Goal: Information Seeking & Learning: Find specific fact

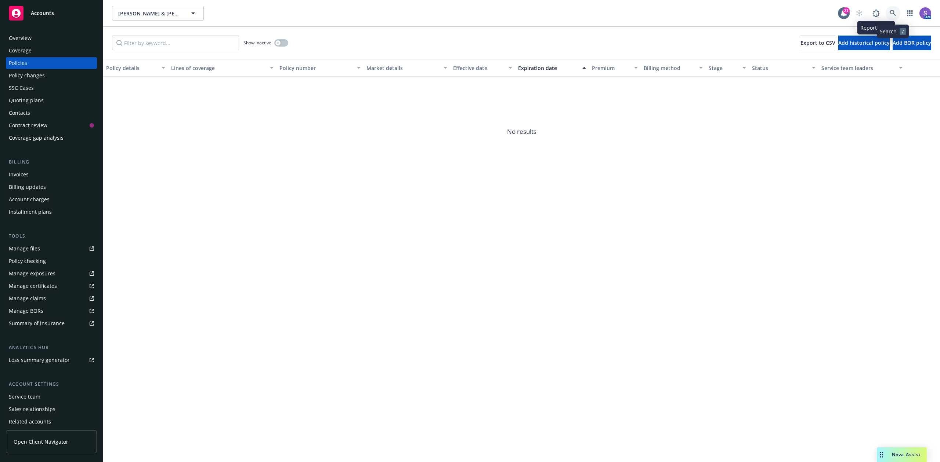
click at [892, 11] on icon at bounding box center [892, 13] width 7 height 7
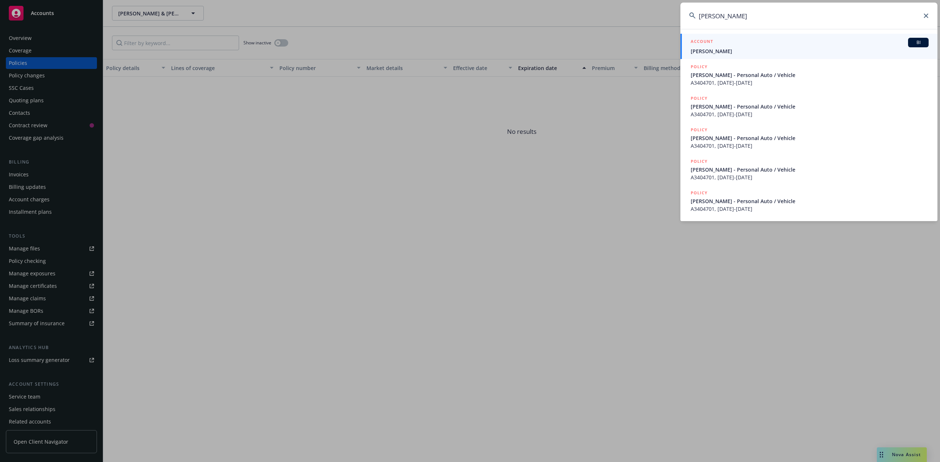
type input "[PERSON_NAME]"
click at [721, 48] on span "[PERSON_NAME]" at bounding box center [809, 51] width 238 height 8
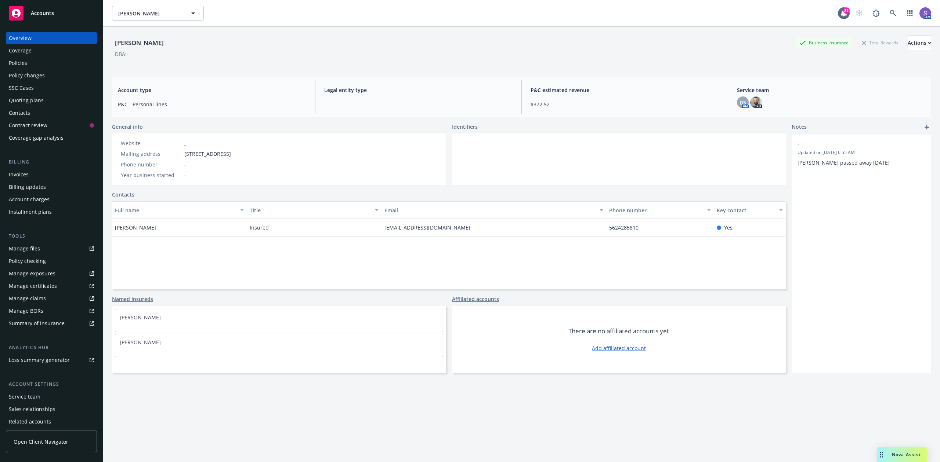
click at [24, 63] on div "Policies" at bounding box center [18, 63] width 18 height 12
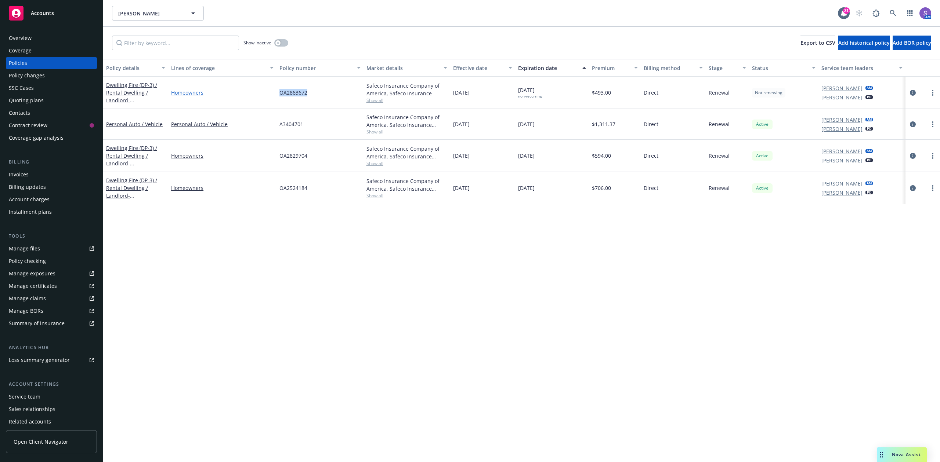
drag, startPoint x: 321, startPoint y: 93, endPoint x: 266, endPoint y: 93, distance: 54.3
click at [266, 93] on div "Dwelling Fire (DP-3) / Rental Dwelling / Landlord - [STREET_ADDRESS] Homeowners…" at bounding box center [521, 93] width 837 height 32
copy div "OA2863672"
click at [892, 11] on icon at bounding box center [892, 13] width 7 height 7
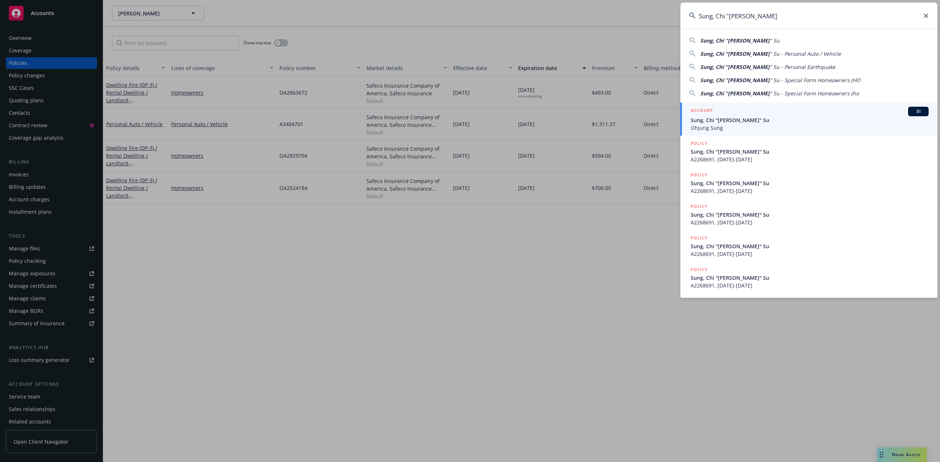
type input "Sung, Chi "[PERSON_NAME]"
click at [746, 121] on span "Sung, Chi "[PERSON_NAME]" Su" at bounding box center [809, 120] width 238 height 8
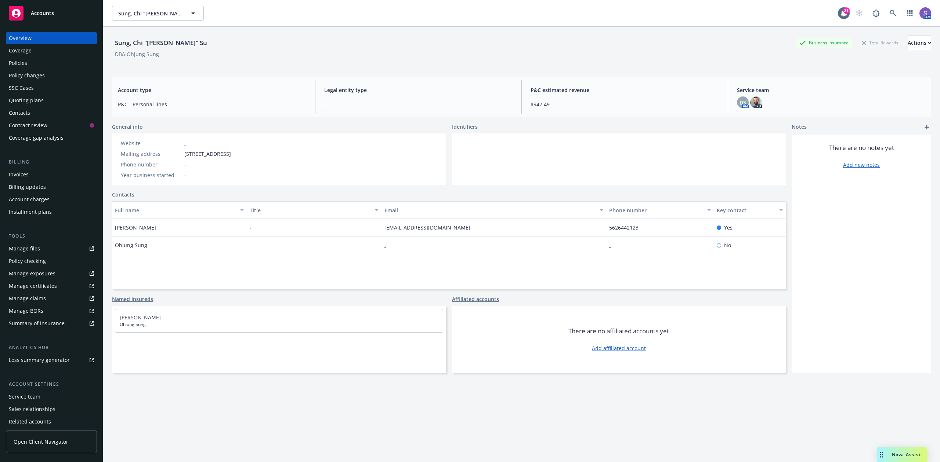
click at [18, 62] on div "Policies" at bounding box center [18, 63] width 18 height 12
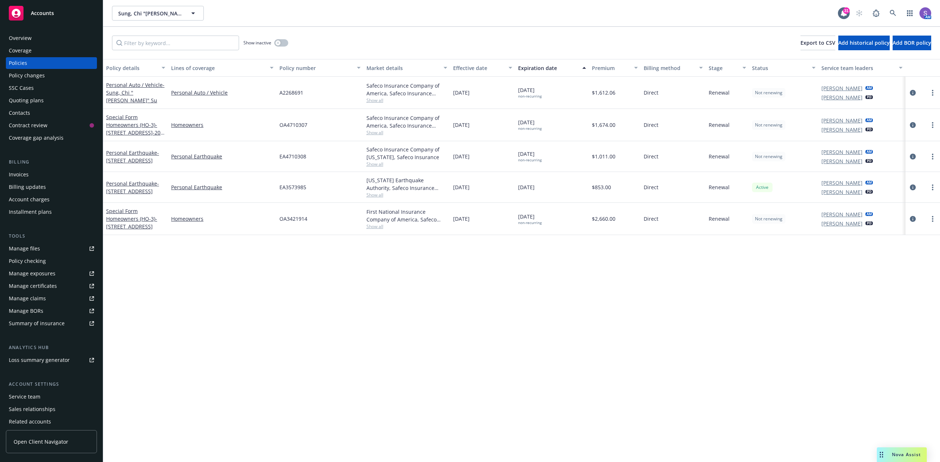
click at [300, 91] on span "A2268691" at bounding box center [291, 93] width 24 height 8
copy span "A2268691"
click at [889, 10] on link at bounding box center [892, 13] width 15 height 15
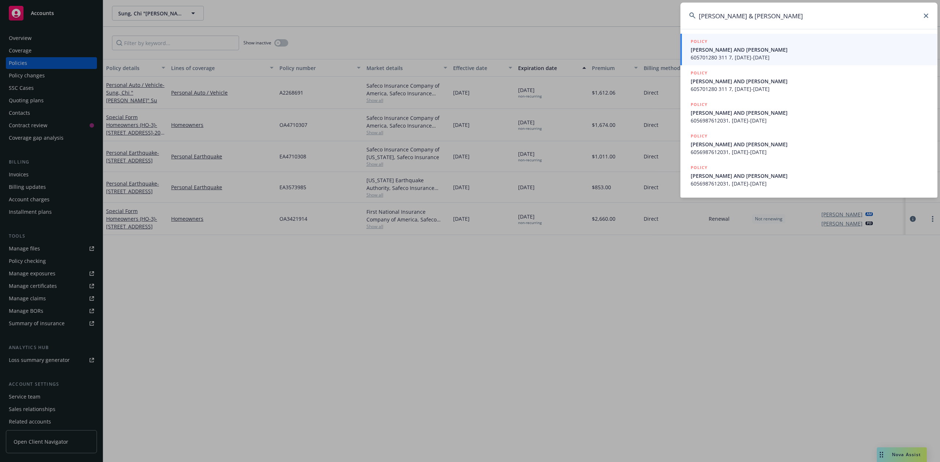
type input "[PERSON_NAME] & [PERSON_NAME]"
click at [731, 52] on span "[PERSON_NAME] AND [PERSON_NAME]" at bounding box center [809, 50] width 238 height 8
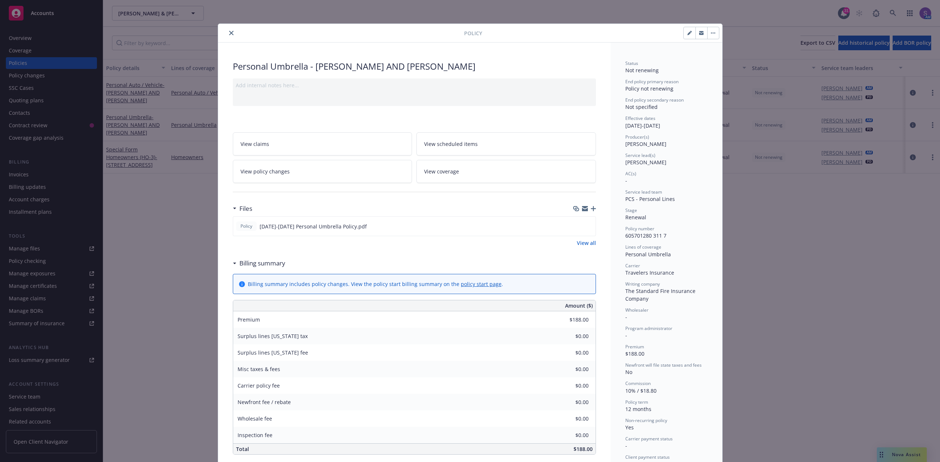
click at [229, 32] on icon "close" at bounding box center [231, 33] width 4 height 4
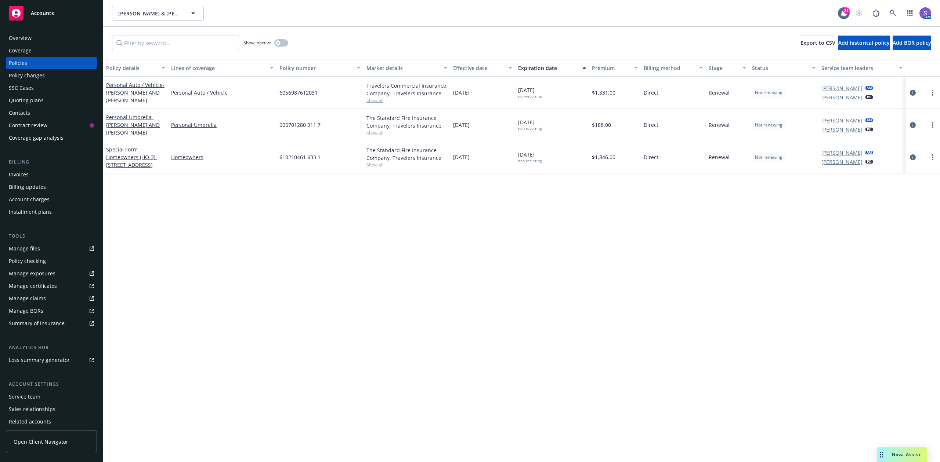
click at [310, 121] on span "605701280 311 7" at bounding box center [299, 125] width 41 height 8
copy span "605701280 311 7"
click at [890, 12] on icon at bounding box center [892, 13] width 6 height 6
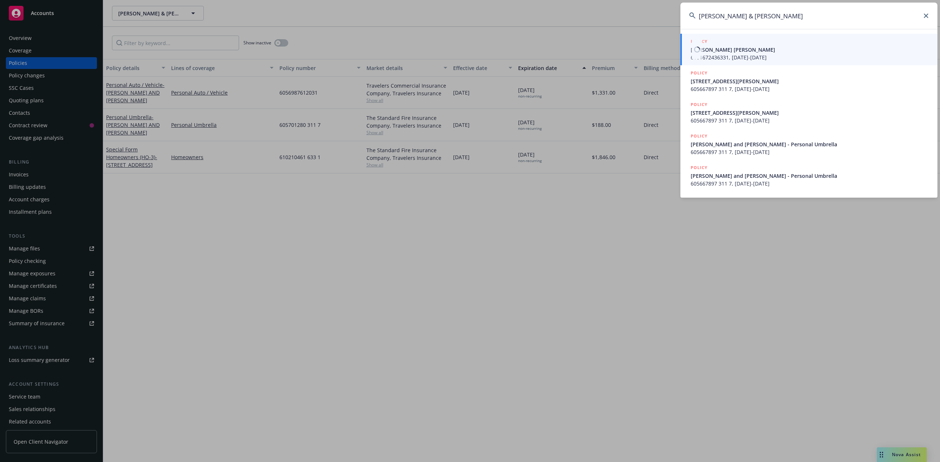
type input "[PERSON_NAME] & [PERSON_NAME]"
drag, startPoint x: 740, startPoint y: 50, endPoint x: 735, endPoint y: 50, distance: 5.5
click at [739, 50] on span "[PERSON_NAME] [PERSON_NAME]" at bounding box center [809, 50] width 238 height 8
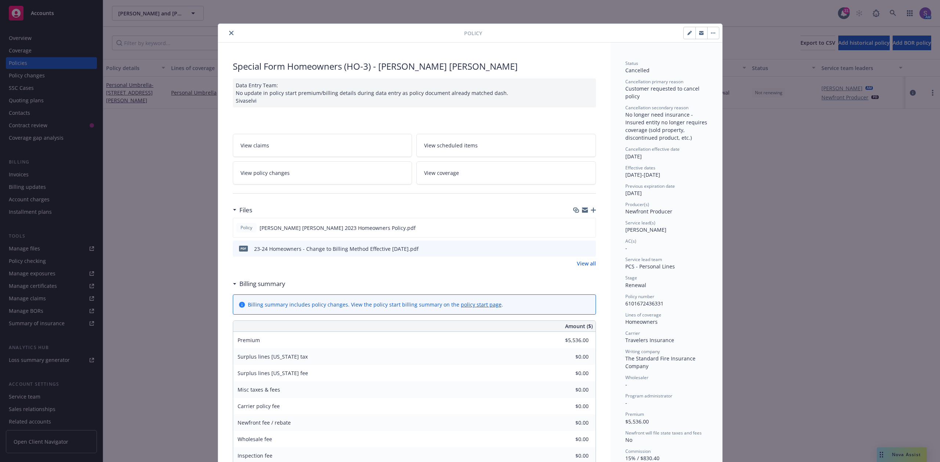
click at [227, 32] on button "close" at bounding box center [231, 33] width 9 height 9
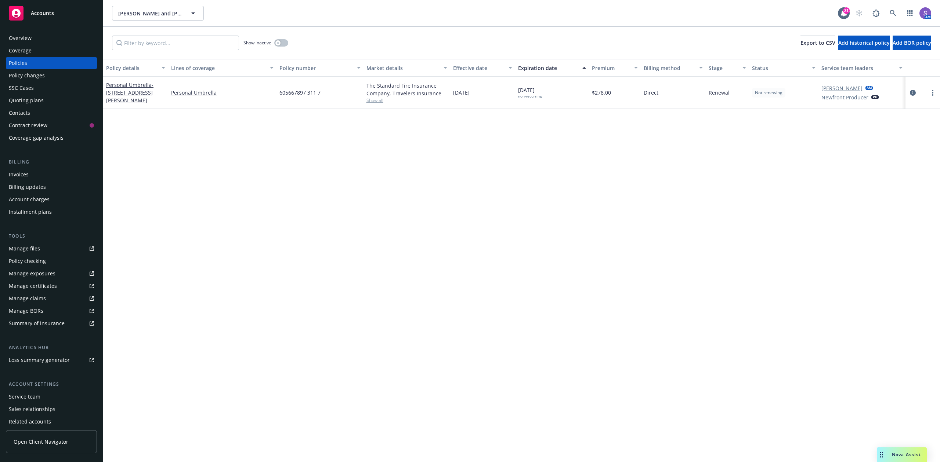
click at [884, 13] on div "AM" at bounding box center [891, 13] width 79 height 15
click at [896, 9] on link at bounding box center [892, 13] width 15 height 15
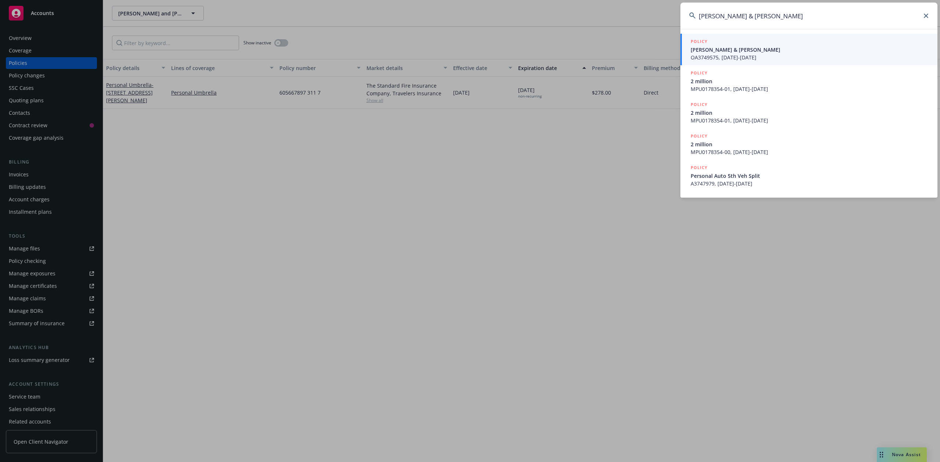
type input "[PERSON_NAME] & [PERSON_NAME]"
click at [725, 55] on span "OA3749575, [DATE]-[DATE]" at bounding box center [809, 58] width 238 height 8
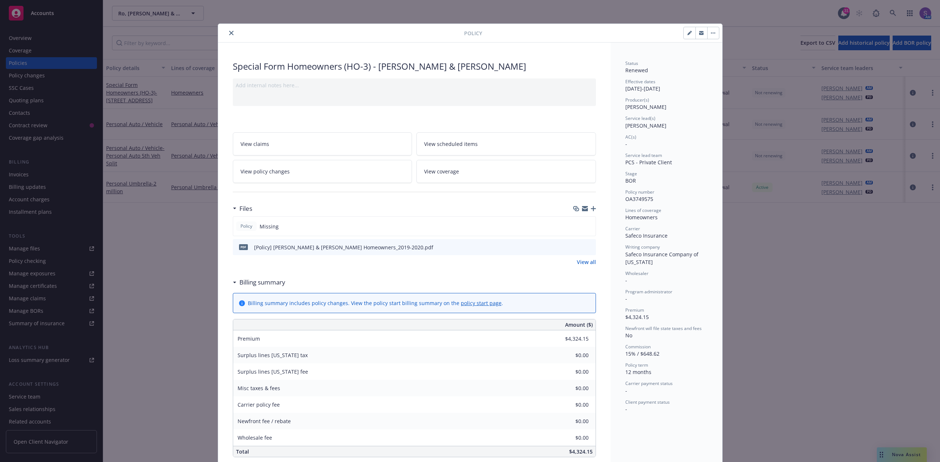
click at [229, 31] on icon "close" at bounding box center [231, 33] width 4 height 4
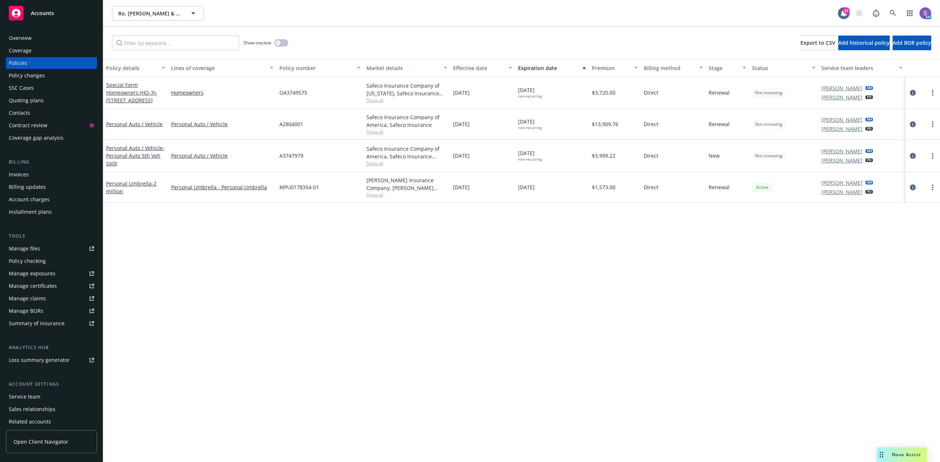
click at [281, 48] on div "Show inactive" at bounding box center [265, 43] width 45 height 15
click at [283, 41] on button "button" at bounding box center [281, 42] width 14 height 7
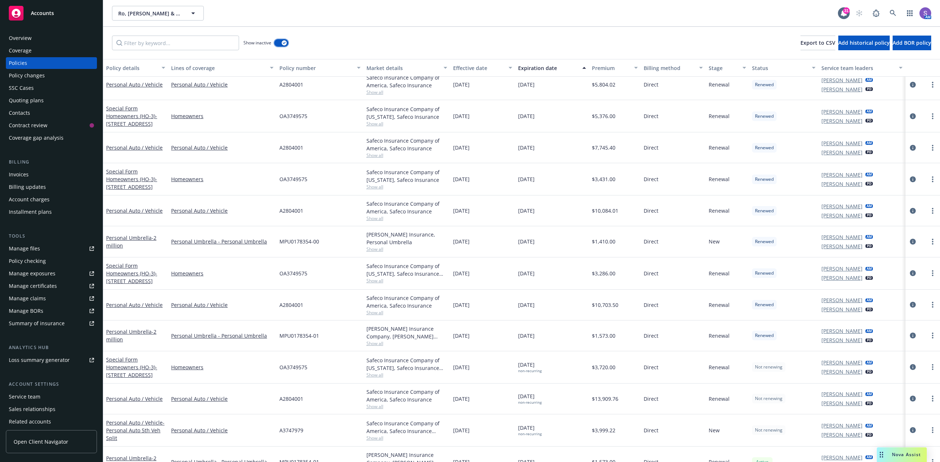
scroll to position [196, 0]
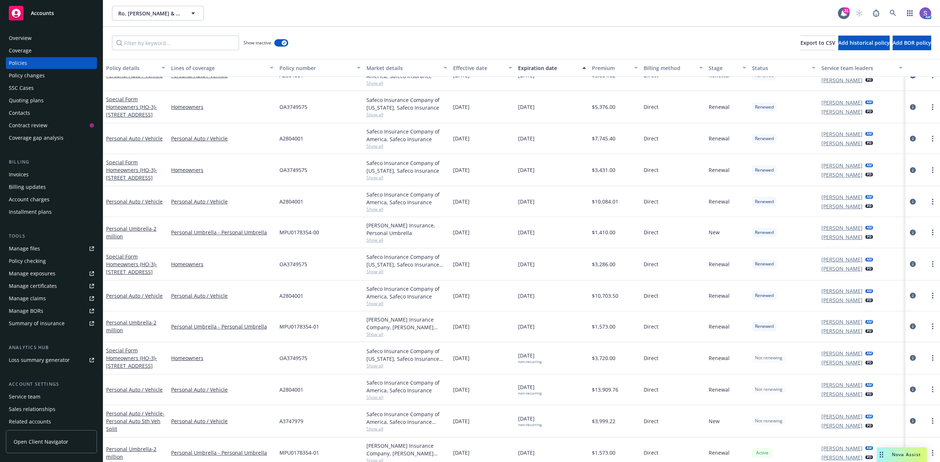
click at [287, 133] on div "A2804001" at bounding box center [319, 138] width 87 height 31
copy span "A2804001"
click at [151, 39] on input "Filter by keyword..." at bounding box center [175, 43] width 127 height 15
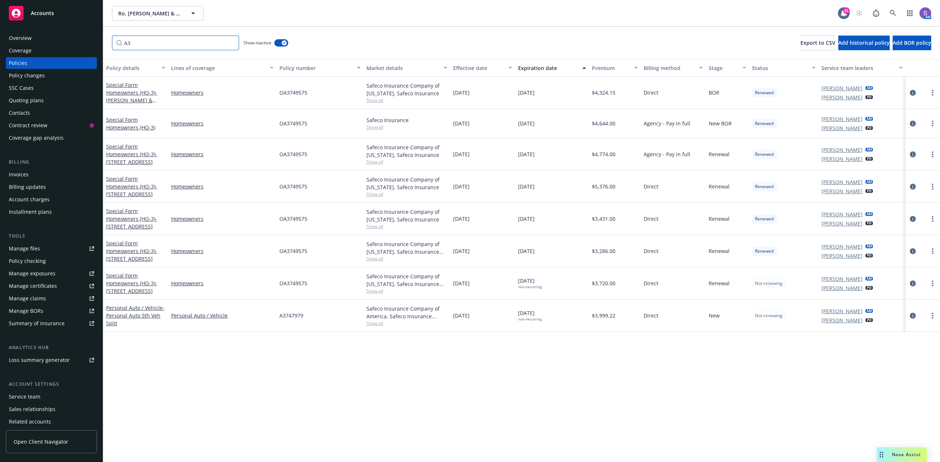
scroll to position [0, 0]
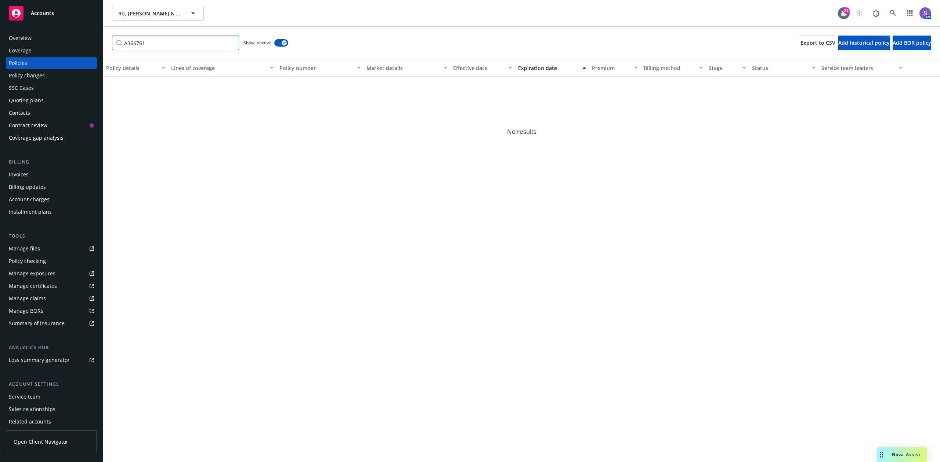
type input "A3667616"
drag, startPoint x: 160, startPoint y: 45, endPoint x: 126, endPoint y: 38, distance: 35.5
click at [126, 38] on input "A3667616" at bounding box center [175, 43] width 127 height 15
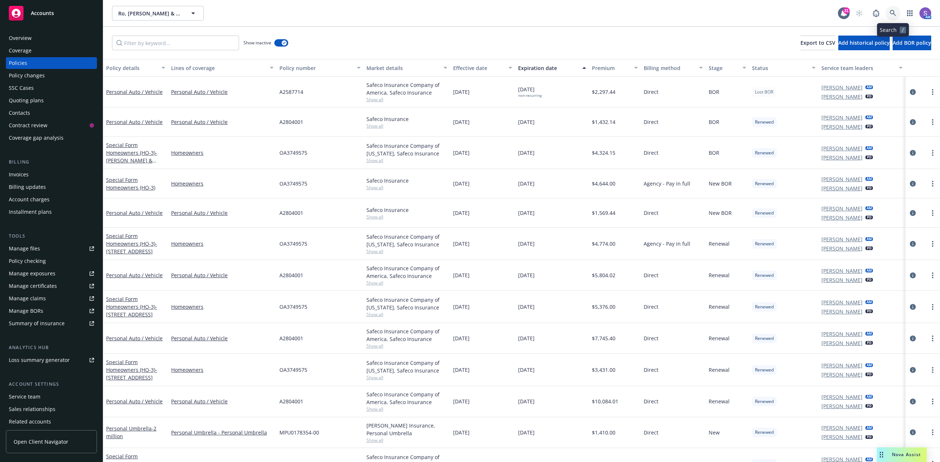
click at [892, 12] on icon at bounding box center [892, 13] width 7 height 7
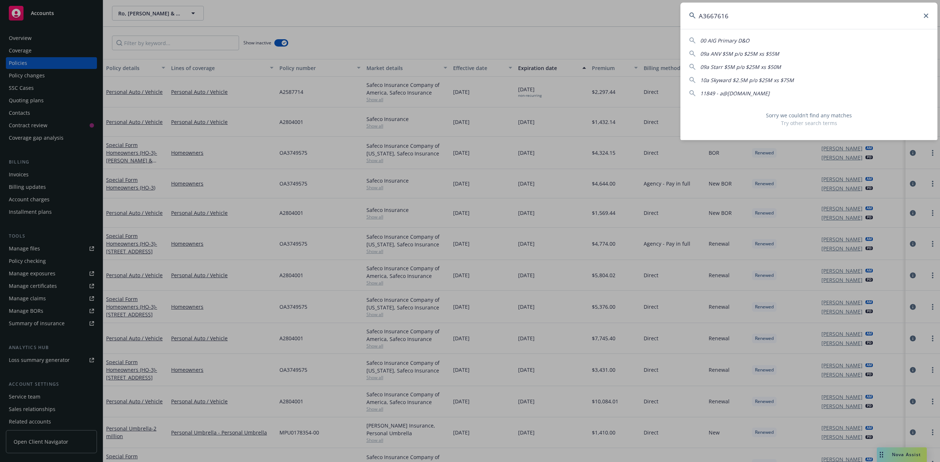
click at [745, 12] on input "A3667616" at bounding box center [808, 16] width 257 height 26
type input "A3667616"
